Goal: Feedback & Contribution: Submit feedback/report problem

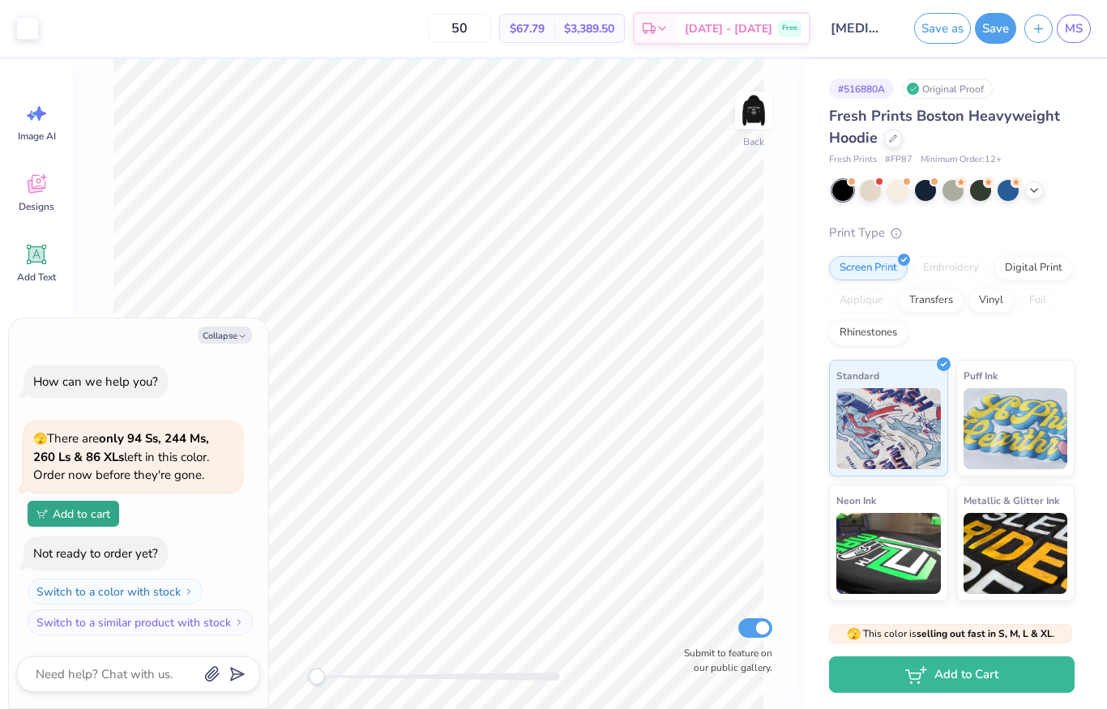
click at [249, 332] on button "Collapse" at bounding box center [225, 335] width 54 height 17
type textarea "x"
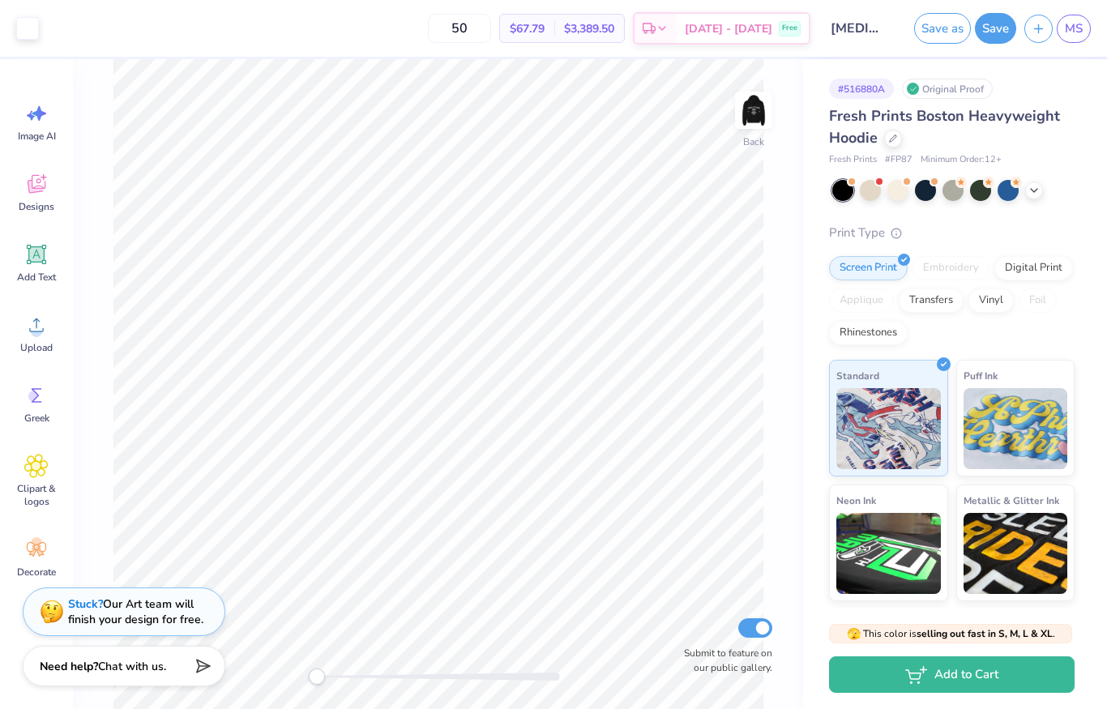
click at [741, 126] on img at bounding box center [753, 110] width 32 height 32
click at [762, 126] on img at bounding box center [753, 110] width 32 height 32
click at [148, 618] on div "Stuck? Our Art team will finish your design for free." at bounding box center [135, 611] width 135 height 31
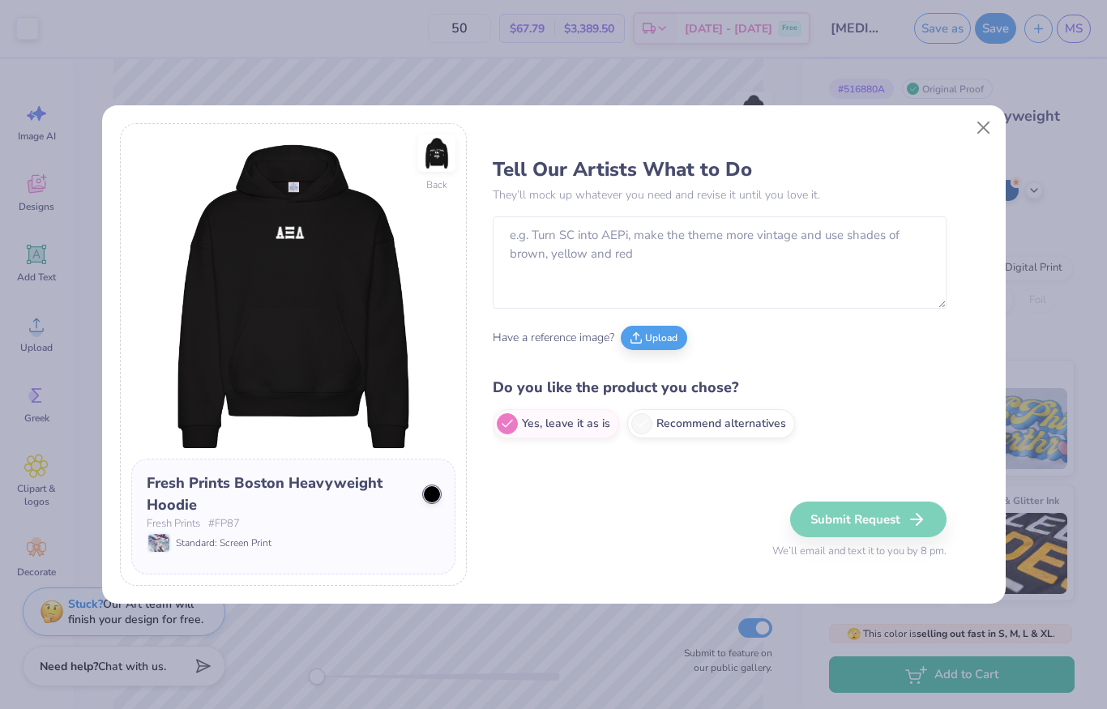
click at [661, 329] on button "Upload" at bounding box center [654, 338] width 66 height 24
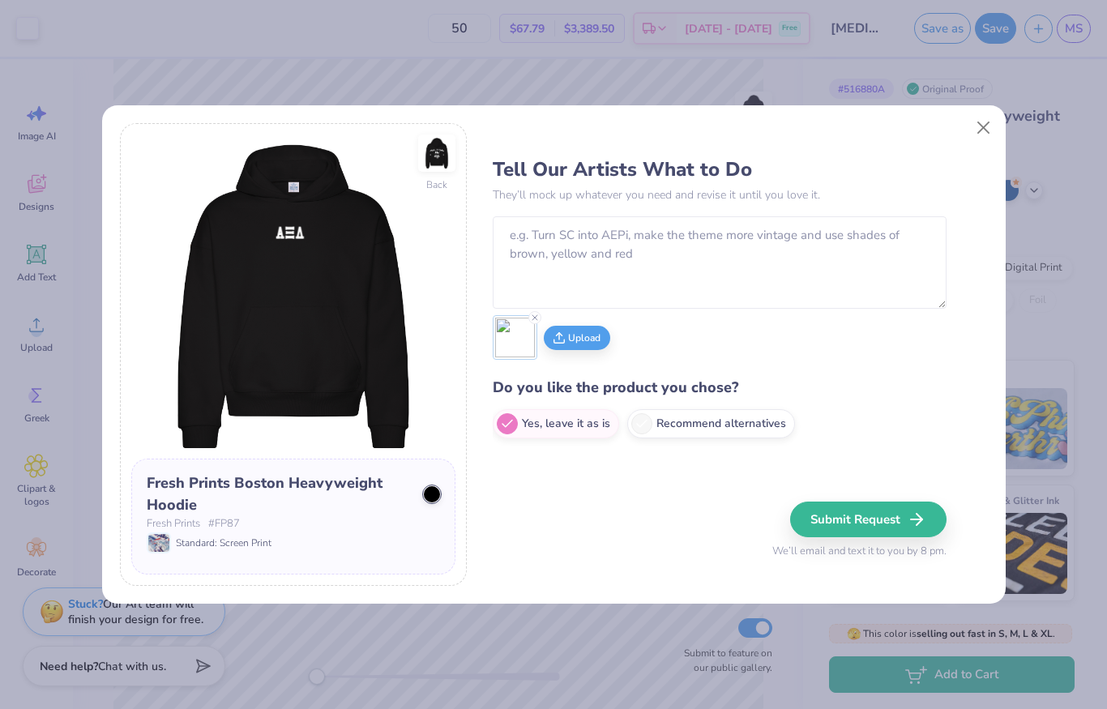
click at [707, 248] on textarea at bounding box center [720, 262] width 454 height 92
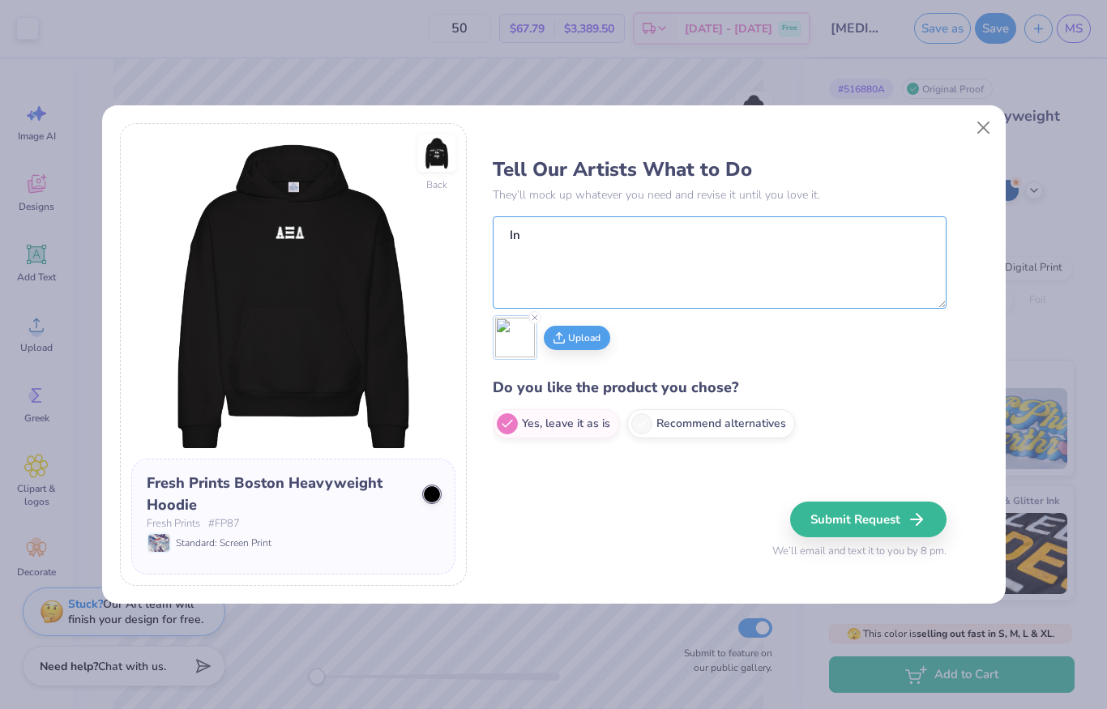
type textarea "I"
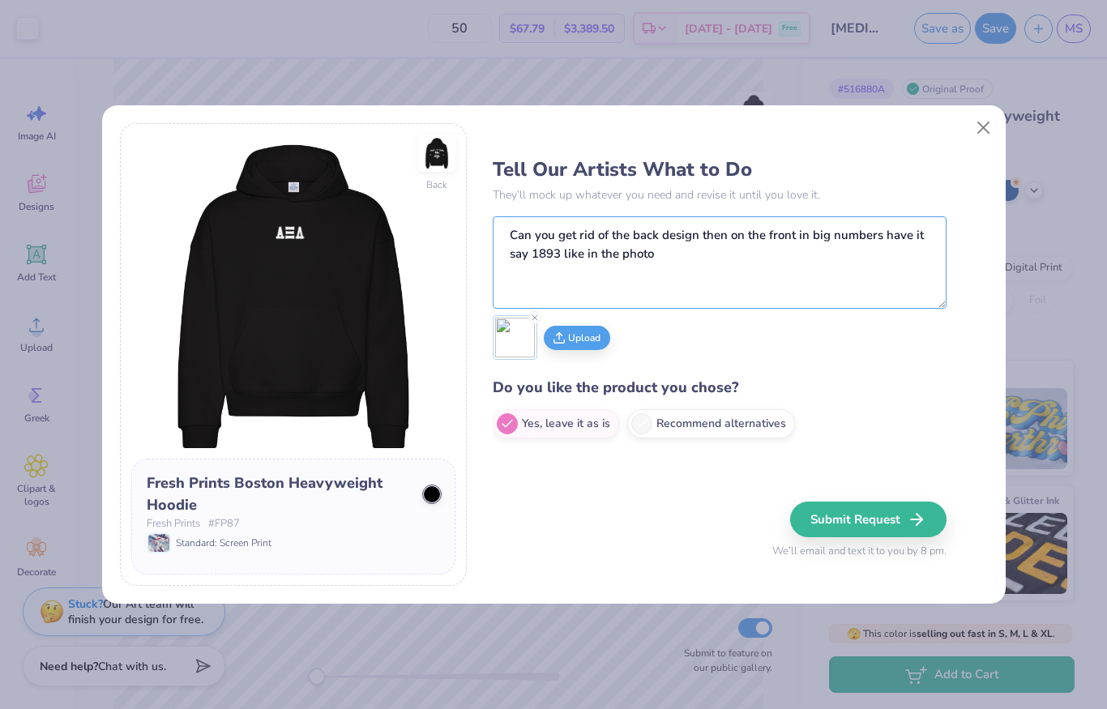
type textarea "Can you get rid of the back design then on the front in big numbers have it say…"
click at [919, 519] on icon "button" at bounding box center [916, 519] width 19 height 19
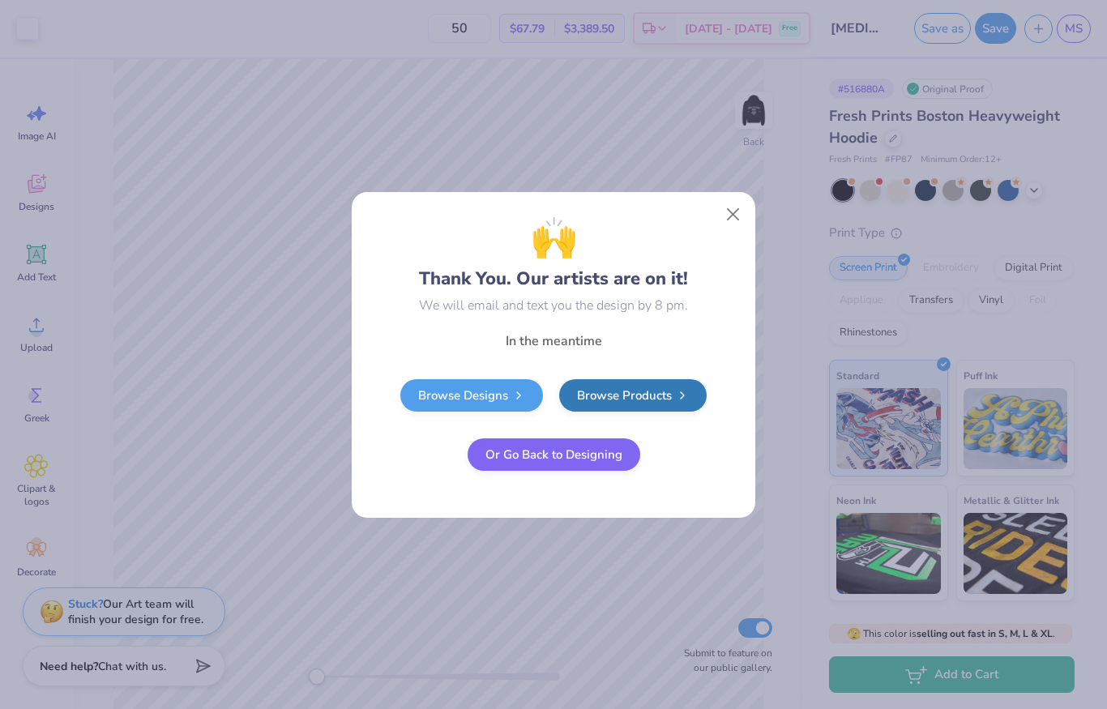
click at [739, 210] on button "Close" at bounding box center [733, 214] width 31 height 31
